Goal: Task Accomplishment & Management: Manage account settings

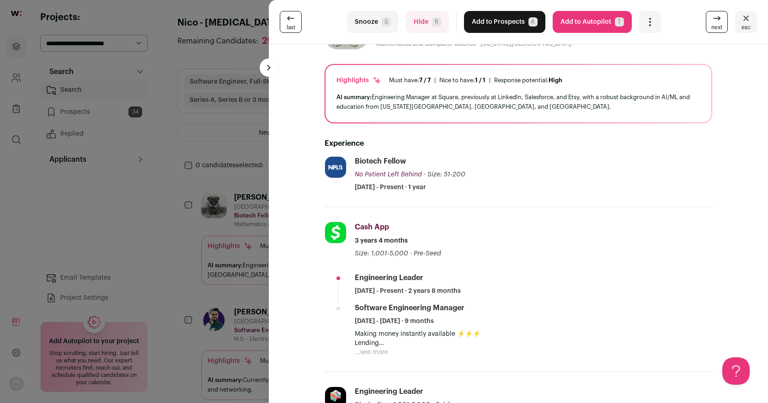
scroll to position [47, 0]
click at [382, 19] on span "S" at bounding box center [386, 21] width 9 height 9
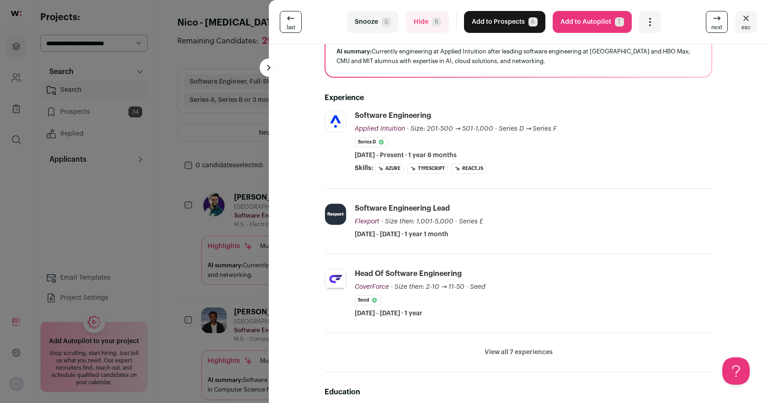
scroll to position [110, 0]
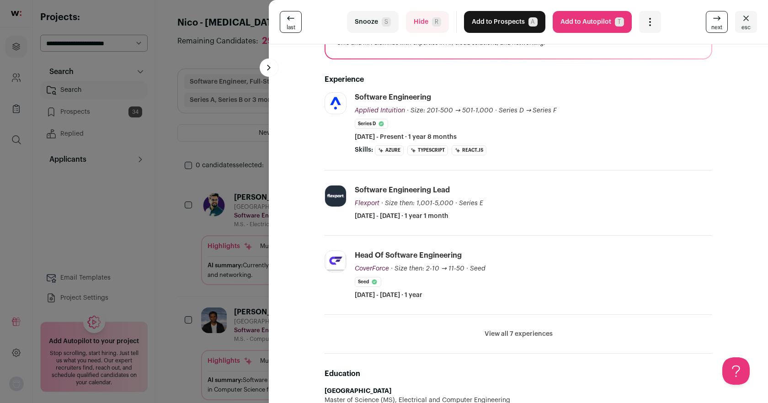
click at [516, 327] on li "View all 7 experiences View less" at bounding box center [519, 334] width 388 height 39
click at [516, 331] on button "View all 7 experiences" at bounding box center [519, 334] width 68 height 9
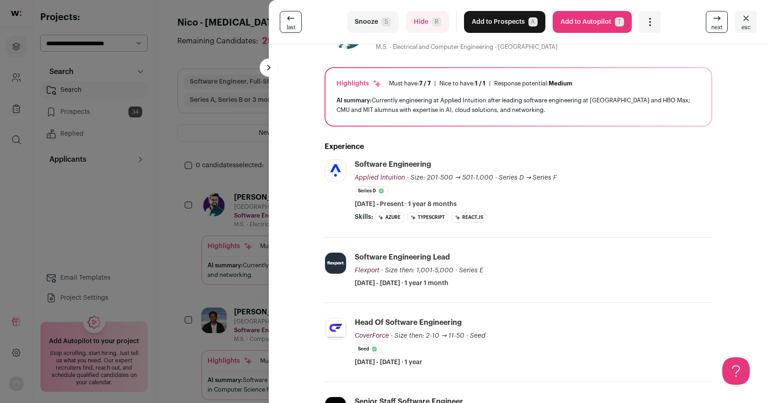
scroll to position [0, 0]
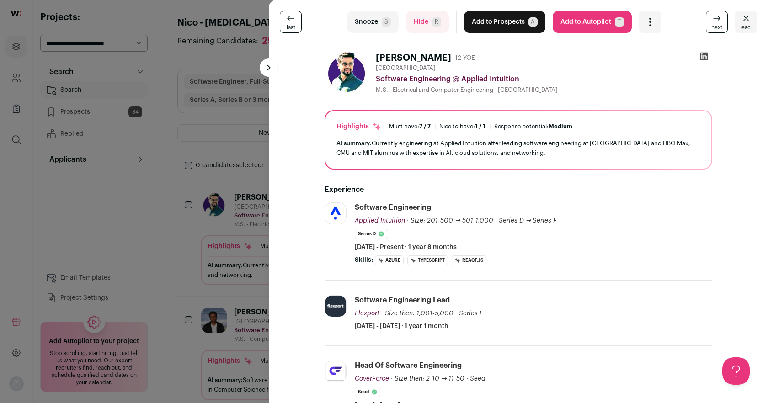
click at [704, 54] on icon at bounding box center [705, 57] width 8 height 8
drag, startPoint x: 391, startPoint y: 27, endPoint x: 768, endPoint y: 19, distance: 377.4
click at [391, 27] on button "Snooze S" at bounding box center [373, 22] width 52 height 22
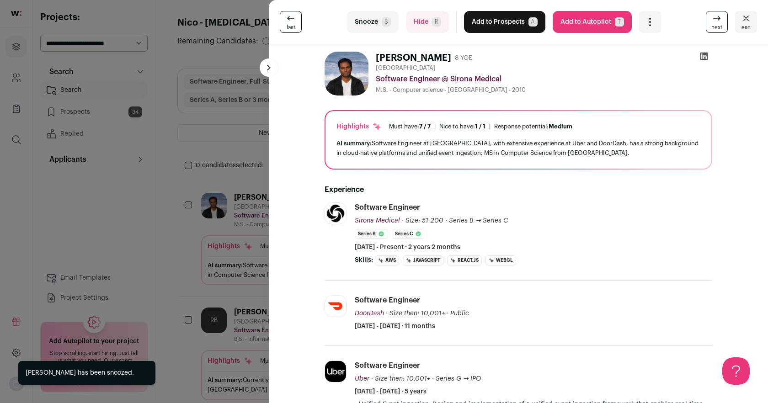
click at [749, 24] on span "esc" at bounding box center [746, 27] width 9 height 7
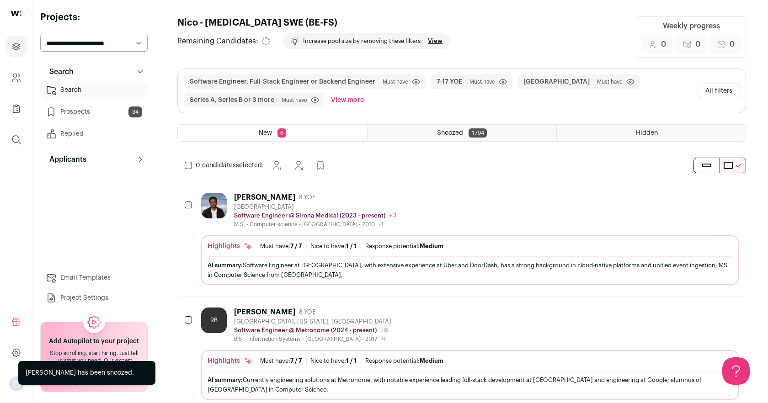
click at [118, 109] on link "Prospects 34" at bounding box center [93, 112] width 107 height 18
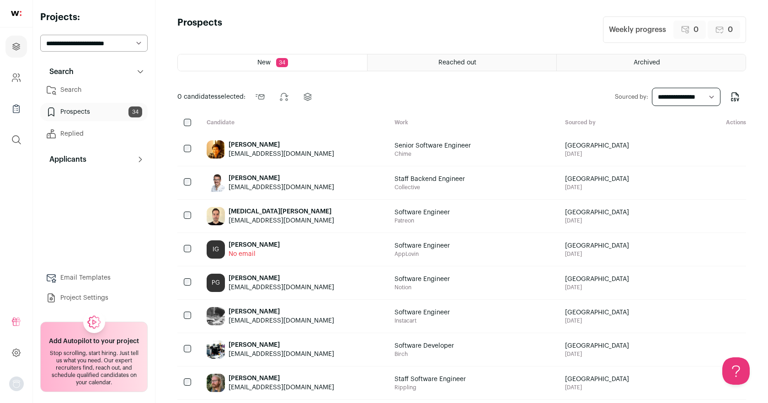
click at [282, 147] on div "[PERSON_NAME]" at bounding box center [282, 144] width 106 height 9
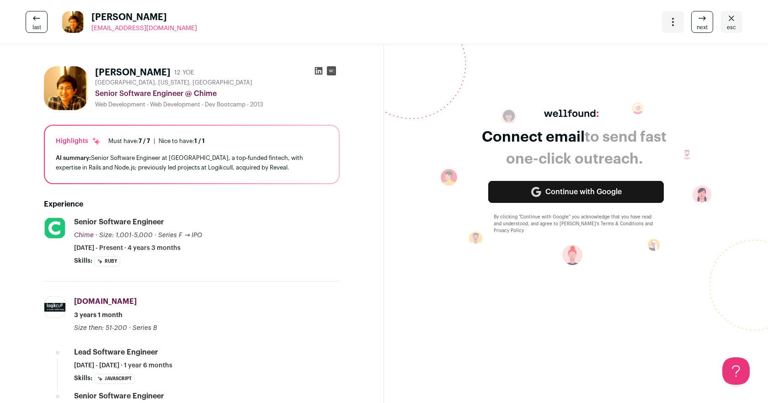
click at [317, 70] on icon at bounding box center [319, 71] width 8 height 8
click at [731, 25] on span "esc" at bounding box center [731, 27] width 9 height 7
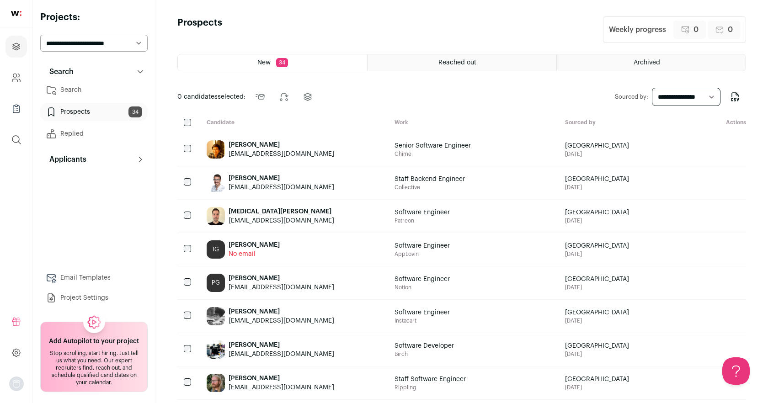
click at [235, 174] on div "[PERSON_NAME]" at bounding box center [282, 178] width 106 height 9
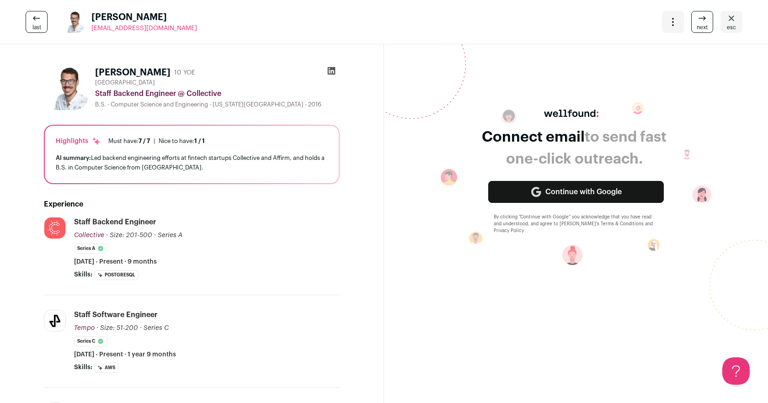
click at [332, 70] on icon at bounding box center [331, 70] width 9 height 9
click at [732, 26] on span "esc" at bounding box center [731, 27] width 9 height 7
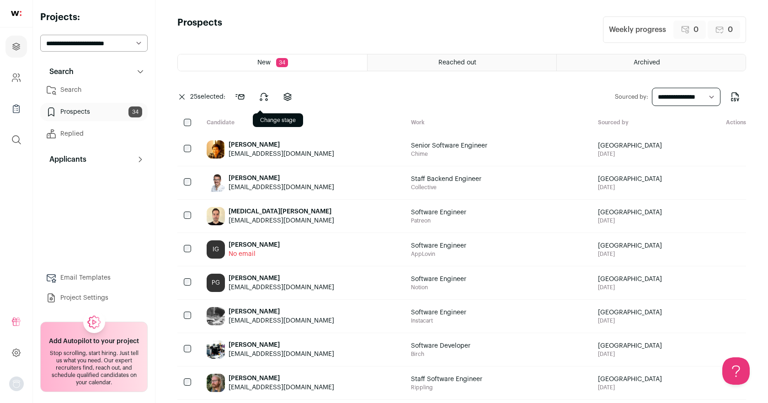
click at [268, 103] on button at bounding box center [264, 97] width 22 height 22
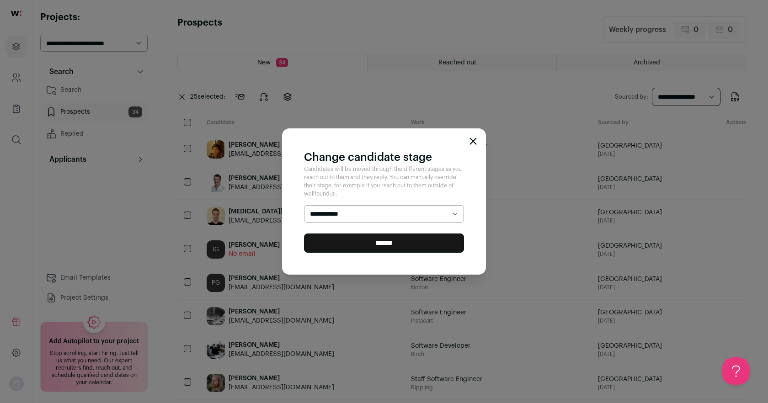
click at [371, 215] on select "**********" at bounding box center [384, 213] width 160 height 17
select select "**********"
click at [304, 206] on select "**********" at bounding box center [384, 213] width 160 height 17
click at [375, 245] on input "******" at bounding box center [384, 243] width 160 height 19
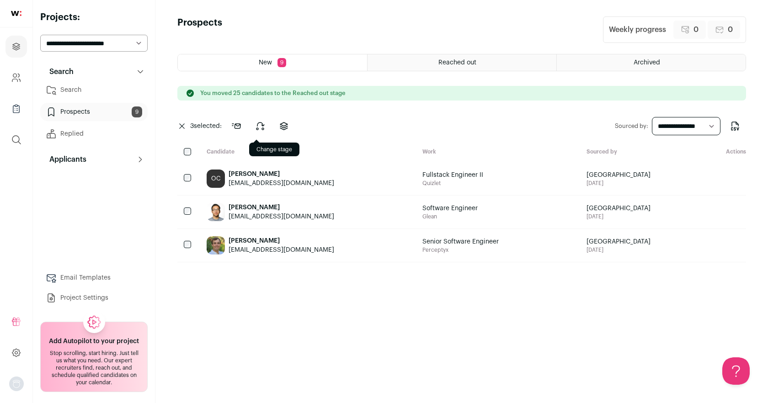
click at [266, 124] on icon at bounding box center [260, 126] width 11 height 11
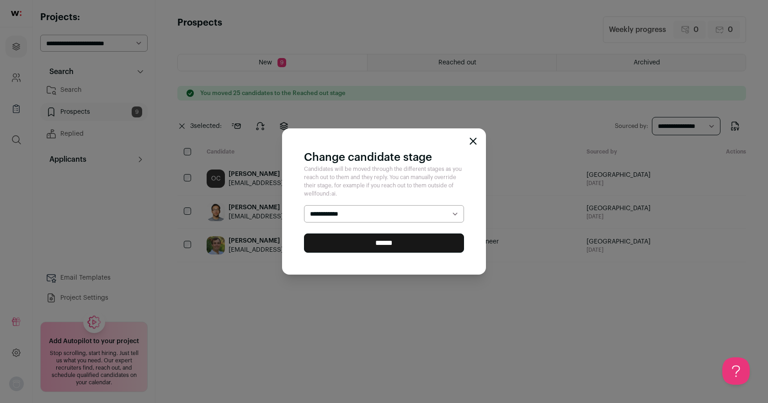
click at [380, 216] on select "**********" at bounding box center [384, 213] width 160 height 17
select select "**********"
click at [304, 206] on select "**********" at bounding box center [384, 213] width 160 height 17
click at [388, 236] on input "******" at bounding box center [384, 243] width 160 height 19
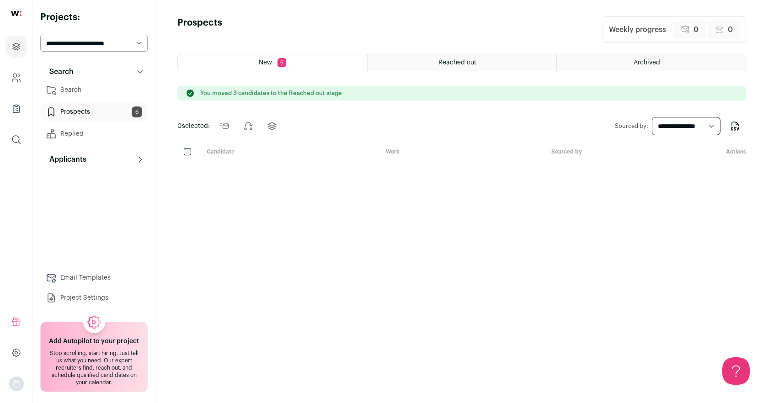
click at [708, 134] on select "**********" at bounding box center [686, 126] width 69 height 18
select select "***"
click at [652, 117] on select "**********" at bounding box center [686, 126] width 69 height 18
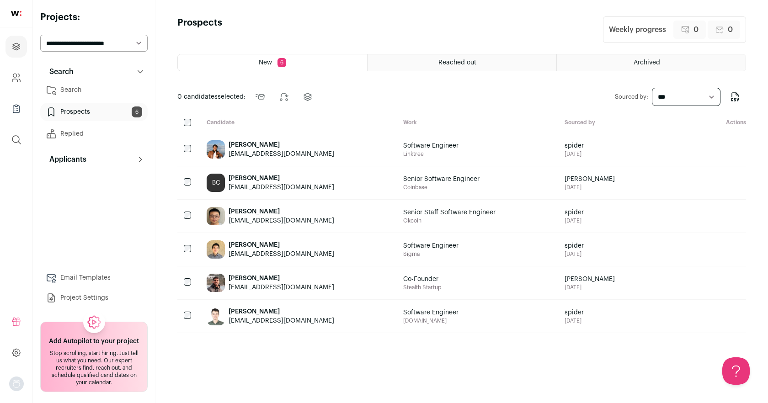
click at [185, 126] on div at bounding box center [188, 123] width 22 height 9
click at [231, 140] on div "Hung Dao" at bounding box center [282, 144] width 106 height 9
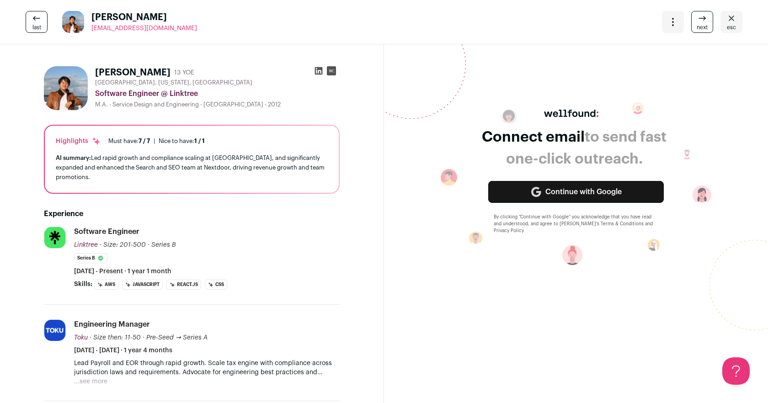
click at [332, 70] on icon at bounding box center [331, 71] width 5 height 3
click at [321, 71] on icon at bounding box center [318, 70] width 9 height 9
click at [736, 24] on link "esc" at bounding box center [732, 22] width 22 height 22
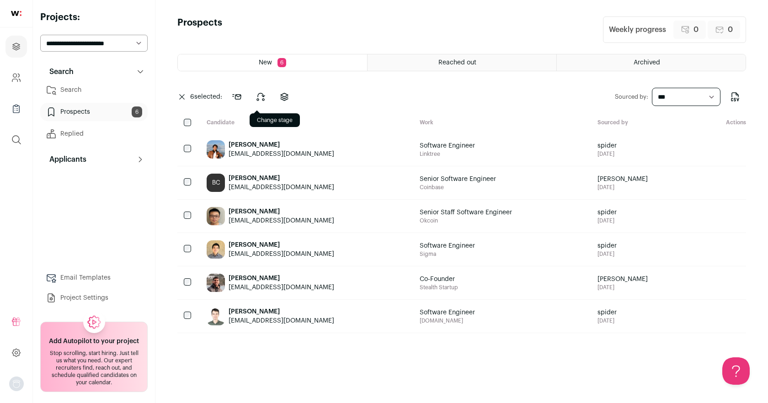
click at [256, 99] on button at bounding box center [261, 97] width 22 height 22
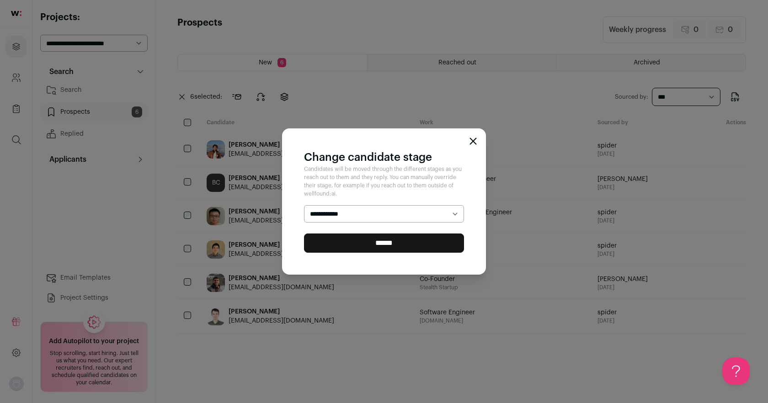
click at [362, 208] on select "**********" at bounding box center [384, 213] width 160 height 17
select select "**********"
click at [304, 206] on select "**********" at bounding box center [384, 213] width 160 height 17
click at [387, 246] on input "******" at bounding box center [384, 243] width 160 height 19
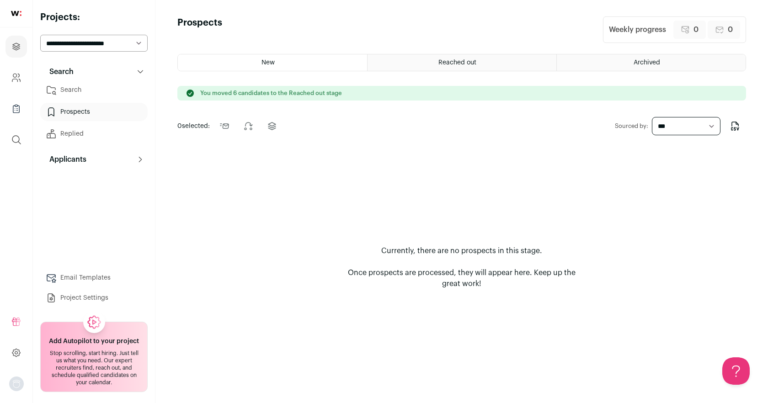
click at [75, 91] on link "Search" at bounding box center [93, 90] width 107 height 18
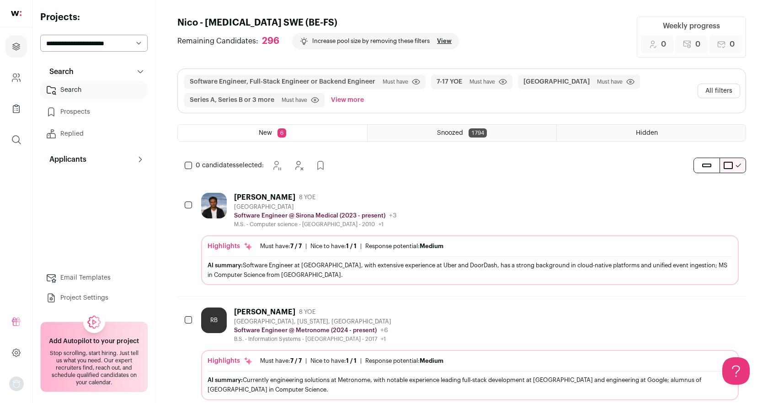
click at [311, 244] on div "Nice to have: 1 / 1" at bounding box center [334, 246] width 46 height 7
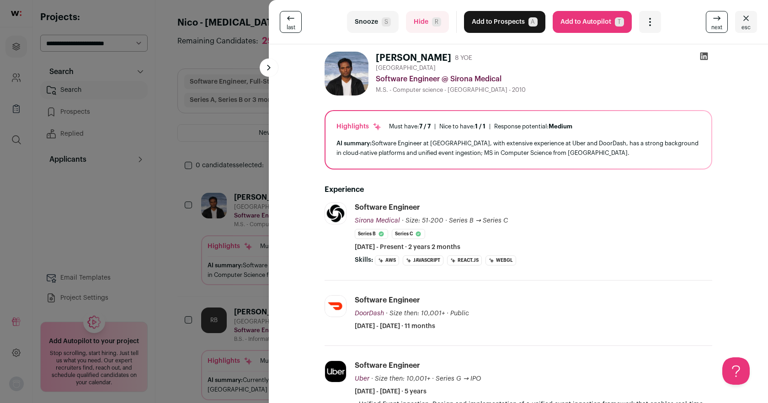
click at [504, 21] on button "Add to Prospects A" at bounding box center [504, 22] width 81 height 22
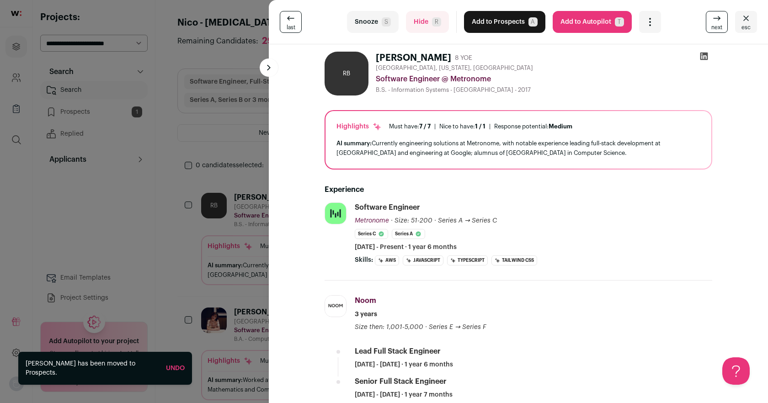
click at [705, 57] on icon at bounding box center [705, 57] width 8 height 8
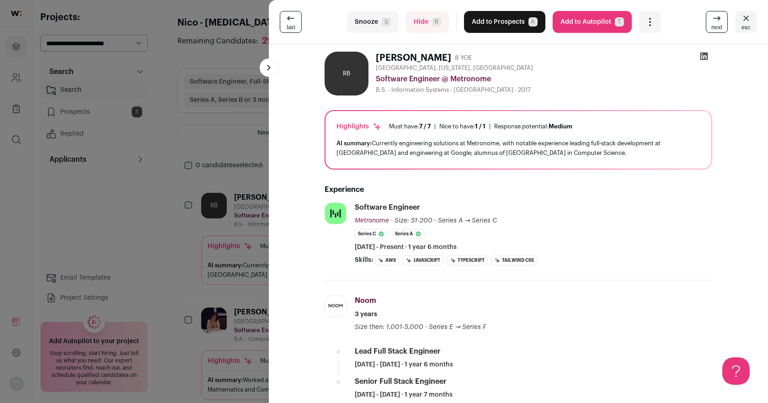
click at [416, 24] on button "Hide R" at bounding box center [427, 22] width 43 height 22
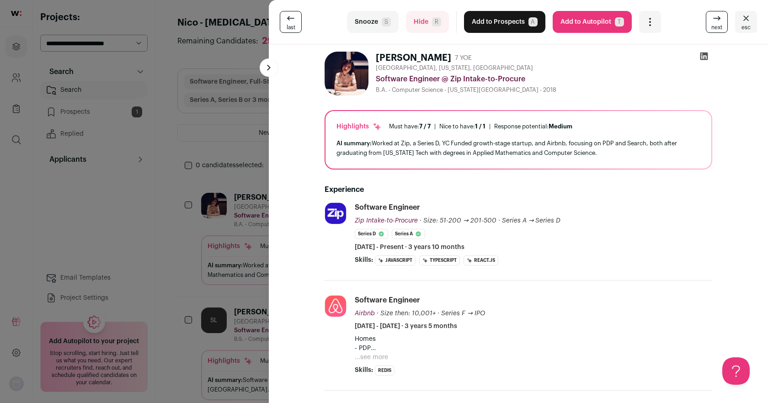
click at [705, 55] on icon at bounding box center [704, 56] width 9 height 9
click at [423, 14] on button "Hide R" at bounding box center [427, 22] width 43 height 22
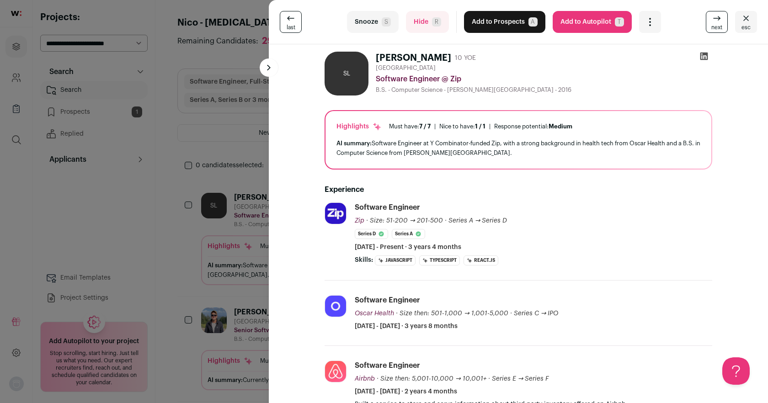
click at [707, 59] on icon at bounding box center [705, 57] width 8 height 8
click at [433, 25] on span "R" at bounding box center [436, 21] width 9 height 9
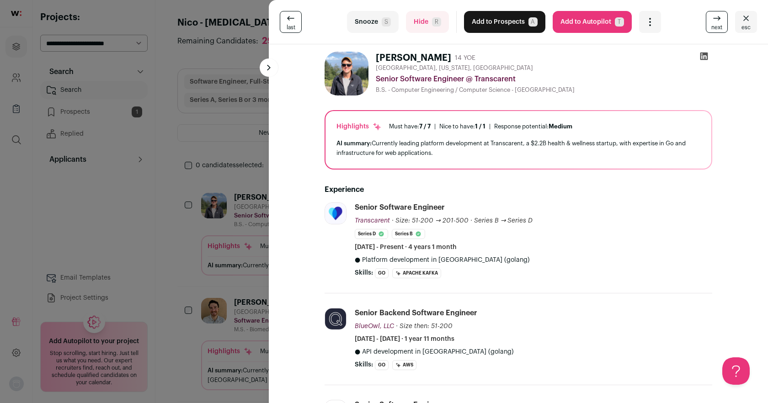
click at [378, 21] on button "Snooze S" at bounding box center [373, 22] width 52 height 22
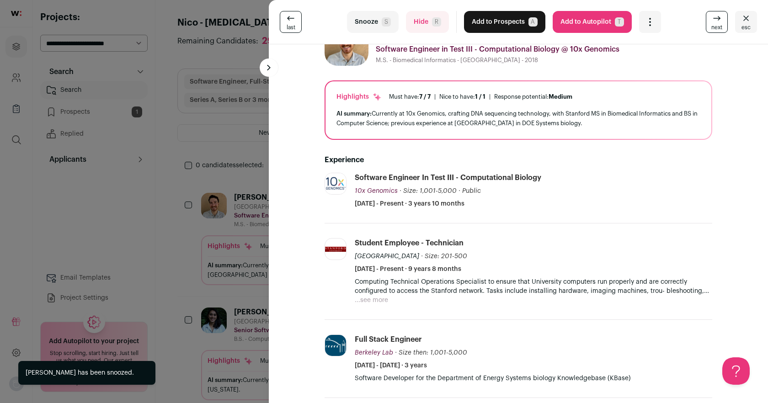
scroll to position [66, 0]
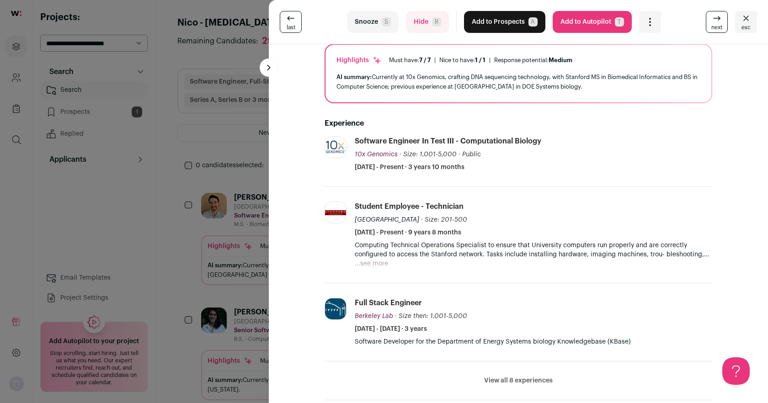
click at [373, 21] on button "Snooze S" at bounding box center [373, 22] width 52 height 22
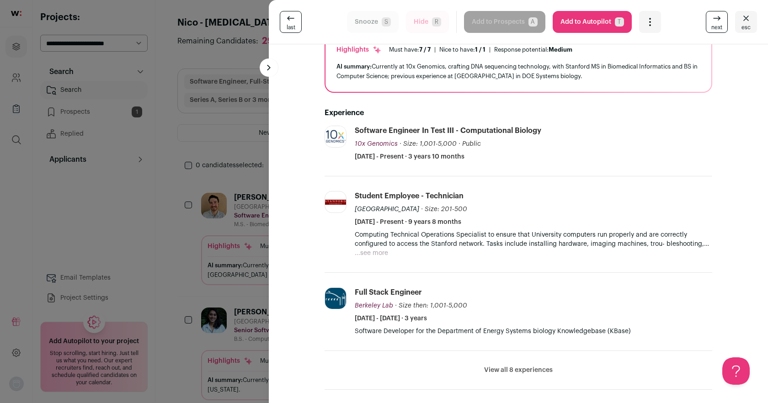
scroll to position [0, 0]
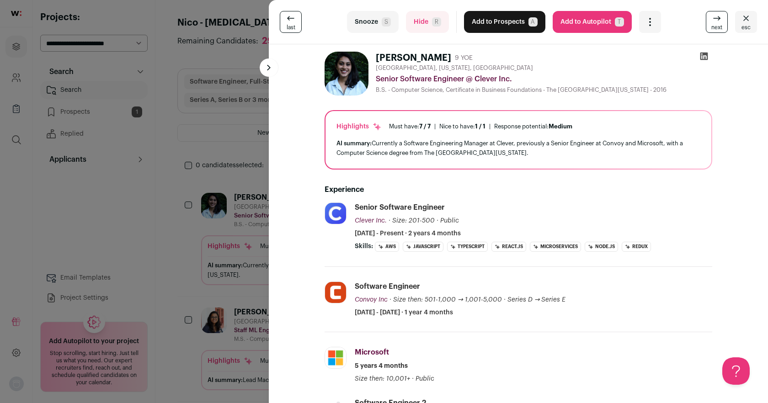
click at [708, 56] on icon at bounding box center [704, 56] width 9 height 9
drag, startPoint x: 371, startPoint y: 17, endPoint x: 378, endPoint y: 15, distance: 7.0
click at [371, 17] on button "Snooze S" at bounding box center [373, 22] width 52 height 22
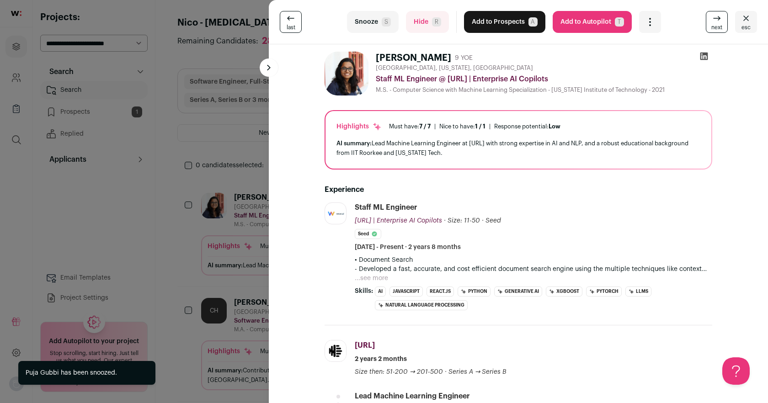
click at [370, 16] on button "Snooze S" at bounding box center [373, 22] width 52 height 22
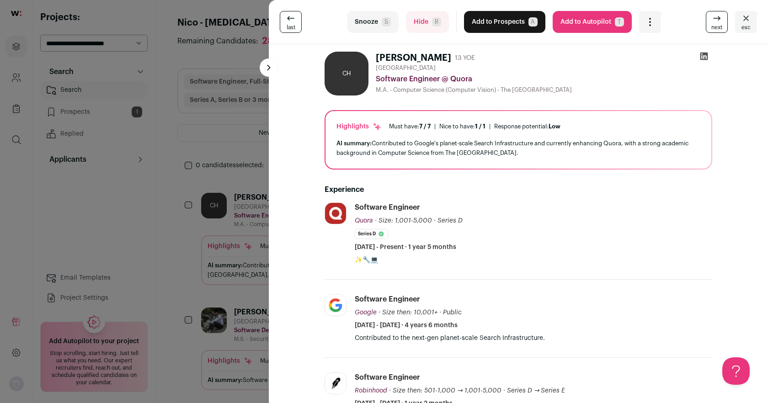
click at [704, 56] on icon at bounding box center [704, 56] width 9 height 9
click at [481, 23] on button "Add to Prospects A" at bounding box center [504, 22] width 81 height 22
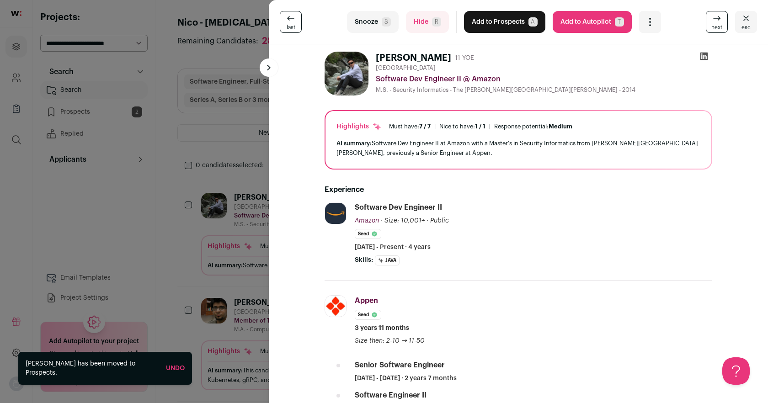
click at [363, 27] on button "Snooze S" at bounding box center [373, 22] width 52 height 22
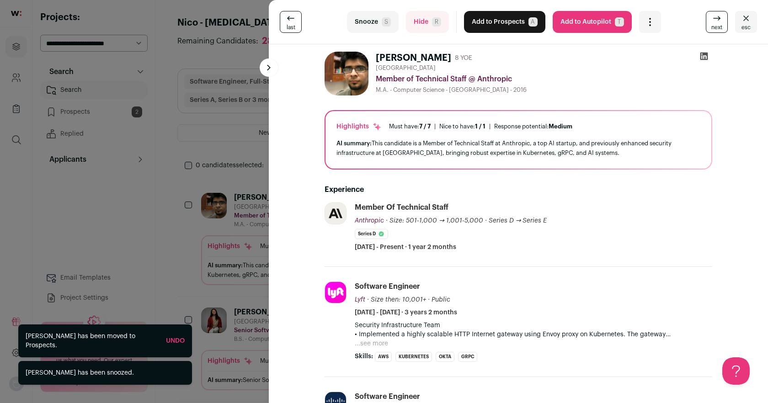
click at [415, 27] on button "Hide R" at bounding box center [427, 22] width 43 height 22
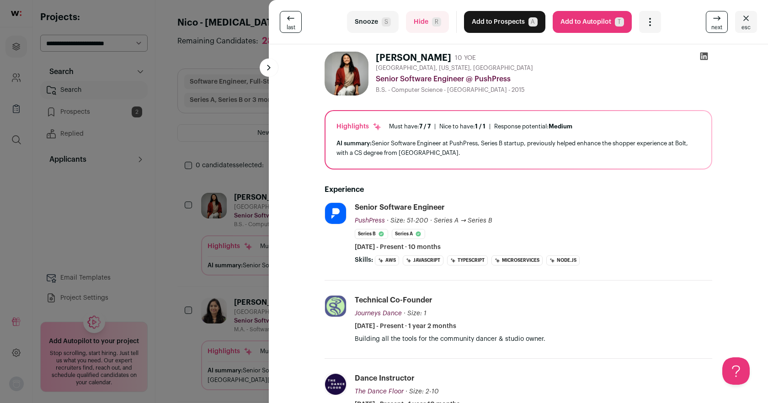
click at [362, 20] on button "Snooze S" at bounding box center [373, 22] width 52 height 22
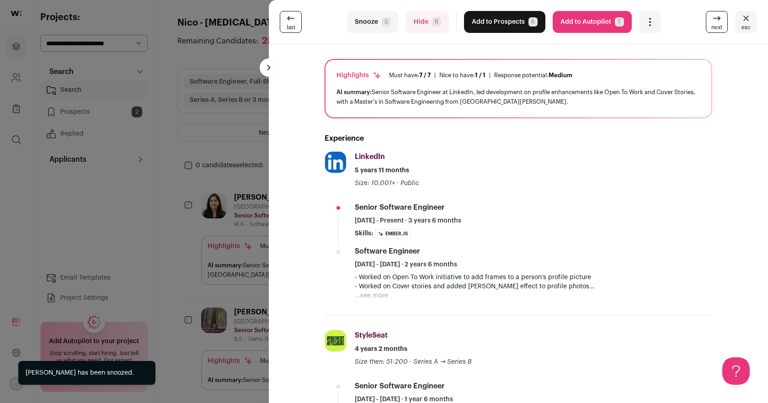
scroll to position [2, 0]
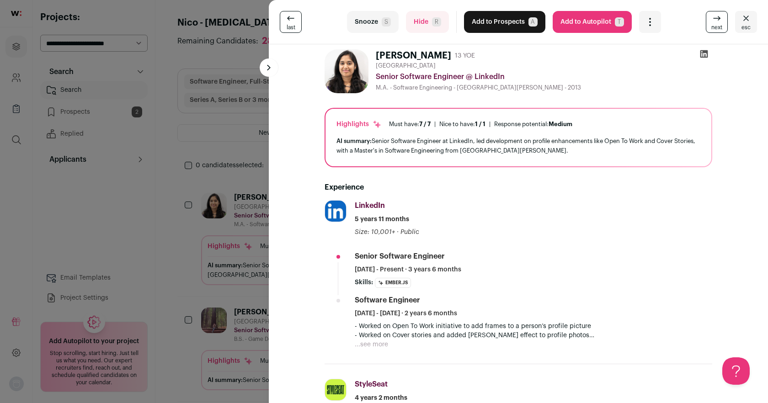
click at [366, 27] on button "Snooze S" at bounding box center [373, 22] width 52 height 22
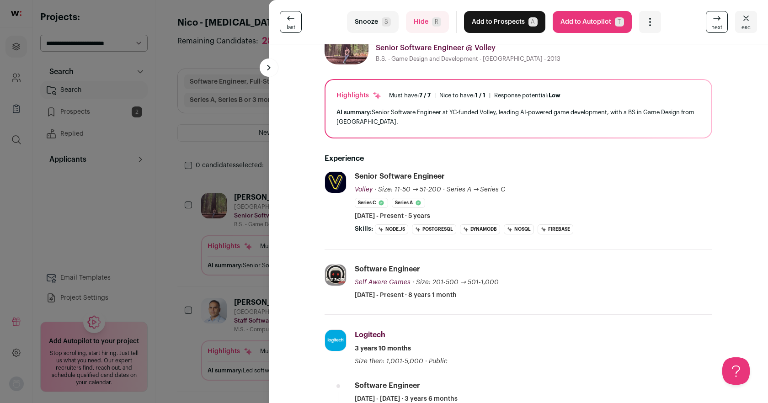
scroll to position [0, 0]
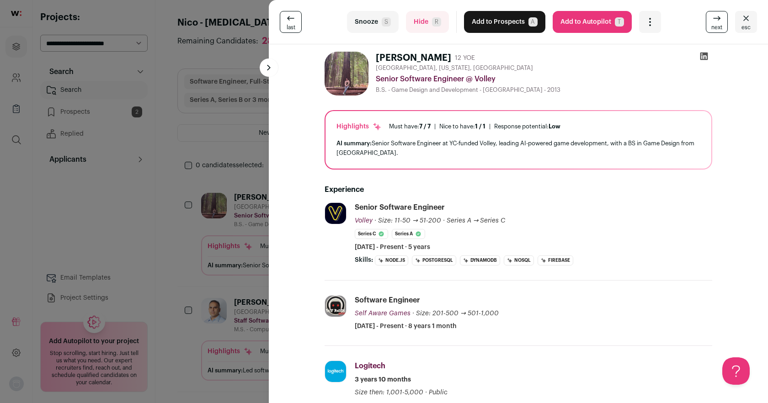
click at [706, 57] on icon at bounding box center [704, 56] width 9 height 9
click at [371, 24] on button "Snooze S" at bounding box center [373, 22] width 52 height 22
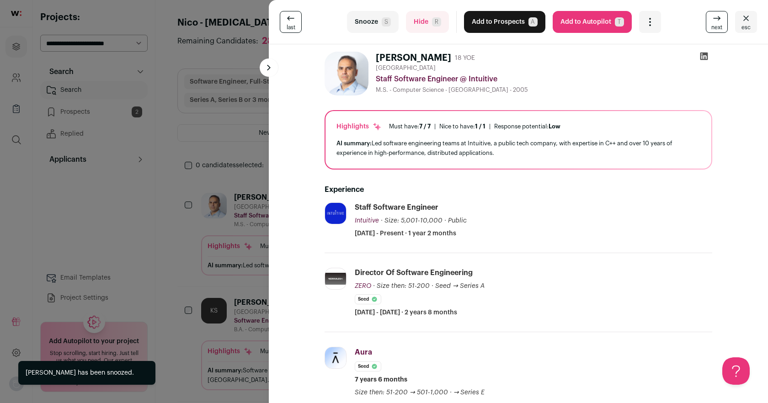
click at [368, 23] on button "Snooze S" at bounding box center [373, 22] width 52 height 22
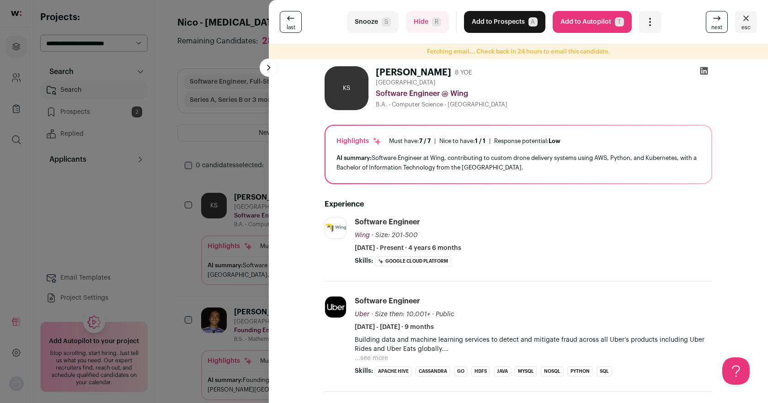
click at [375, 23] on button "Snooze S" at bounding box center [373, 22] width 52 height 22
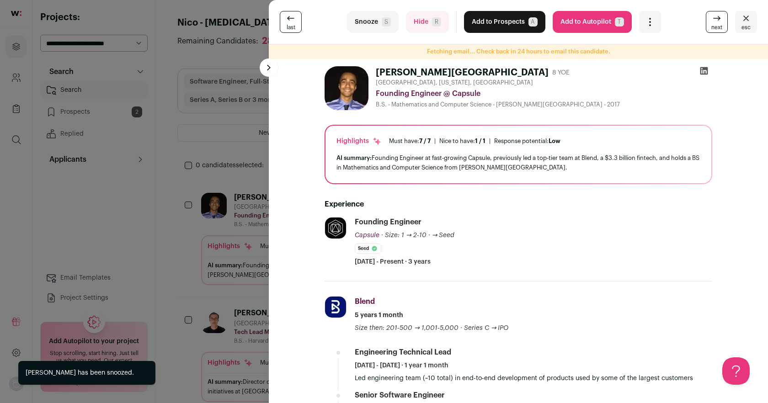
click at [698, 69] on div at bounding box center [704, 72] width 16 height 13
click at [706, 70] on icon at bounding box center [704, 70] width 9 height 9
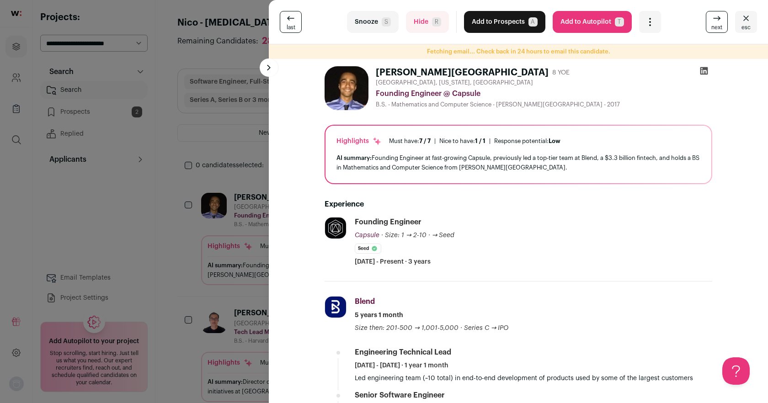
click at [703, 71] on icon at bounding box center [705, 71] width 8 height 8
click at [497, 15] on button "Add to Prospects A" at bounding box center [504, 22] width 81 height 22
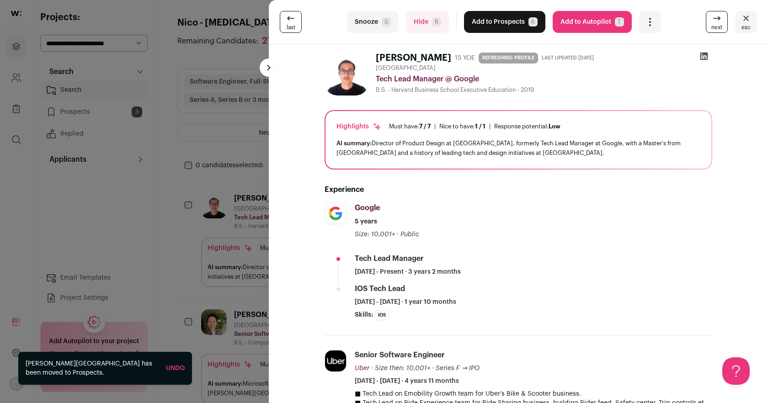
click at [372, 25] on button "Snooze S" at bounding box center [373, 22] width 52 height 22
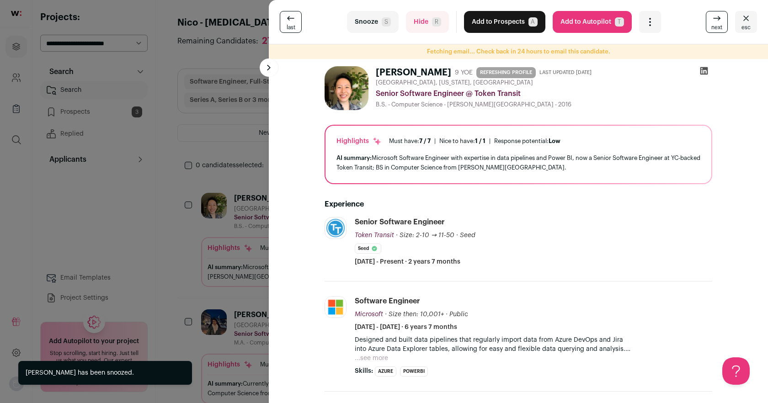
click at [372, 25] on button "Snooze S" at bounding box center [373, 22] width 52 height 22
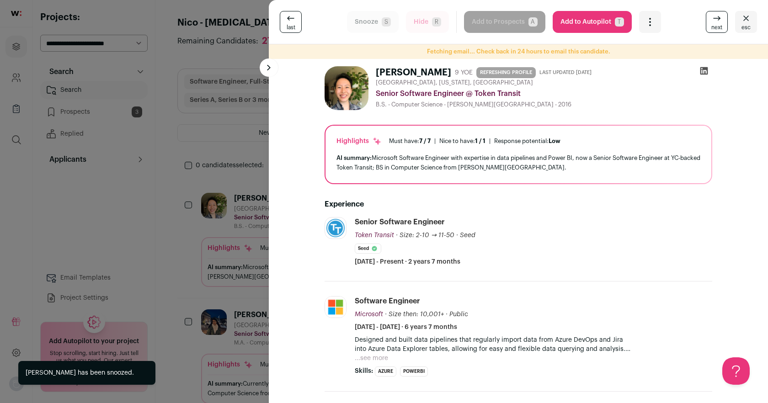
scroll to position [5, 0]
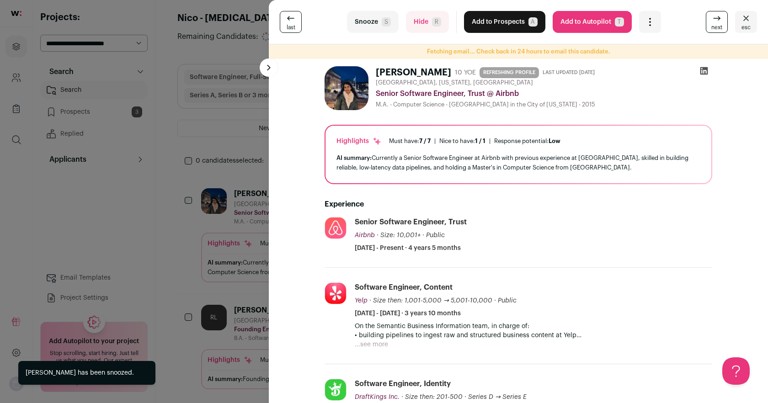
click at [372, 25] on button "Snooze S" at bounding box center [373, 22] width 52 height 22
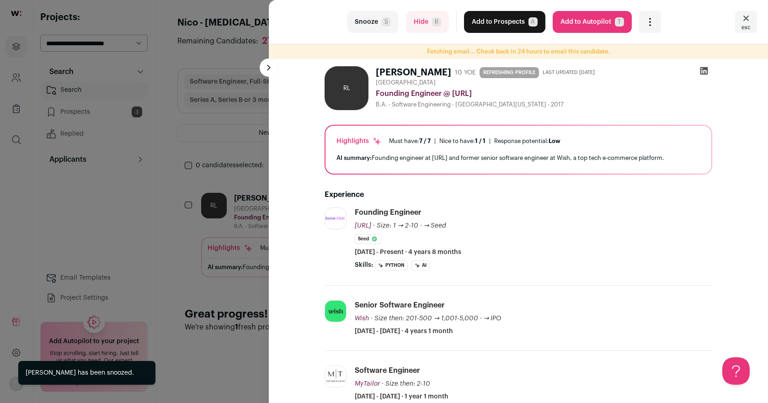
scroll to position [0, 0]
click at [705, 70] on icon at bounding box center [705, 71] width 8 height 8
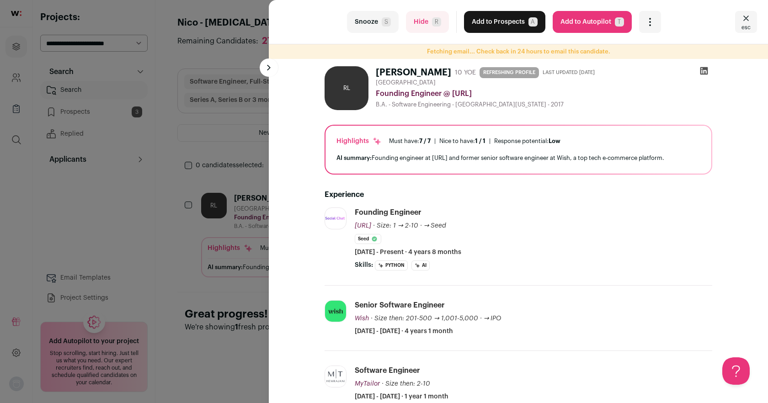
click at [504, 21] on button "Add to Prospects A" at bounding box center [504, 22] width 81 height 22
